Goal: Find contact information: Find contact information

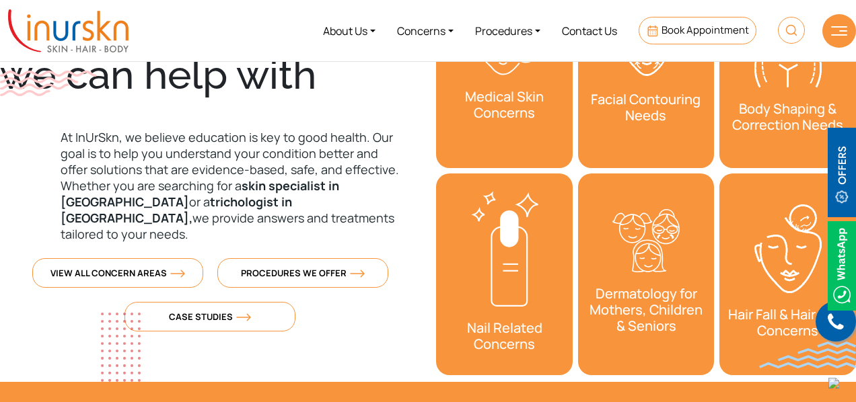
scroll to position [418, 0]
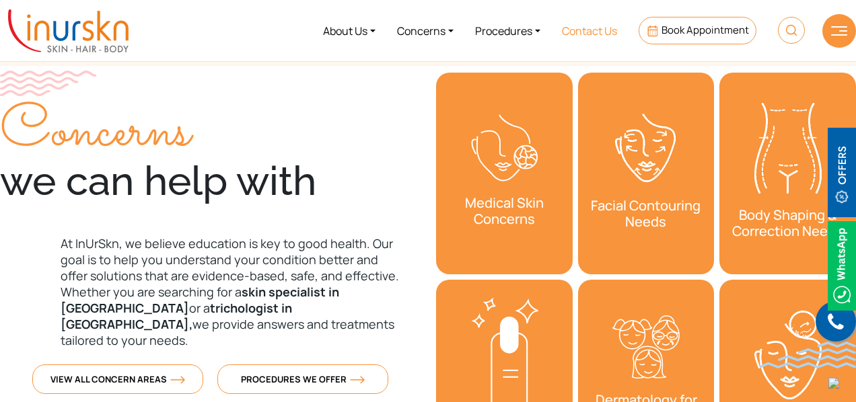
click at [598, 30] on link "Contact Us" at bounding box center [589, 30] width 77 height 50
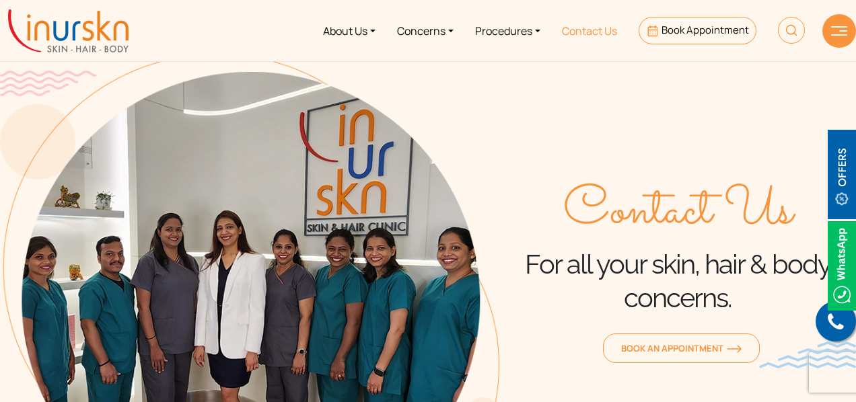
click at [596, 33] on link "Contact Us" at bounding box center [589, 30] width 77 height 50
